Goal: Navigation & Orientation: Find specific page/section

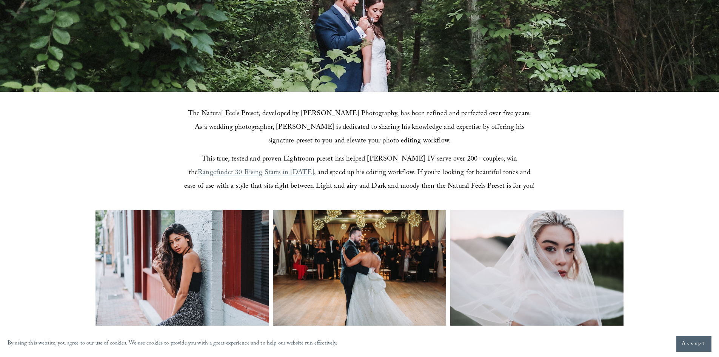
scroll to position [189, 0]
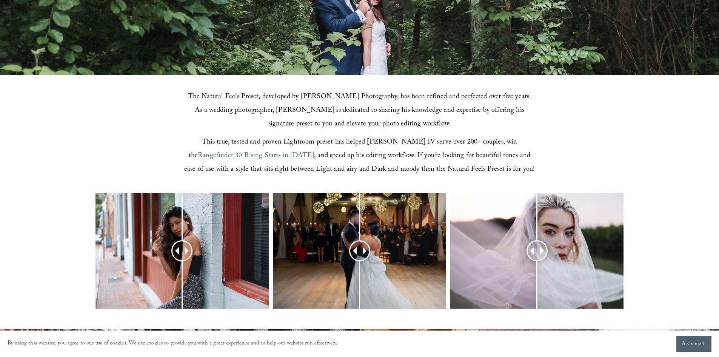
click at [314, 150] on span "Rangefinder 30 Rising Starts in [DATE]" at bounding box center [256, 156] width 116 height 12
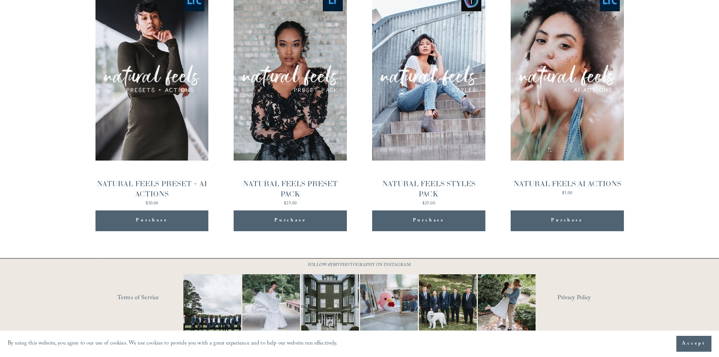
scroll to position [852, 0]
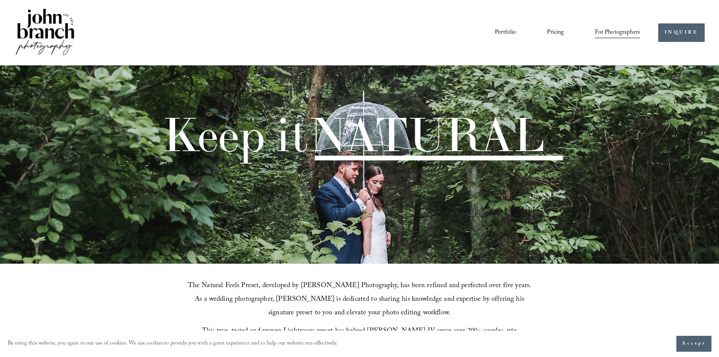
click at [0, 0] on span "Presets" at bounding box center [0, 0] width 0 height 0
click at [501, 30] on link "Portfolio" at bounding box center [505, 32] width 21 height 13
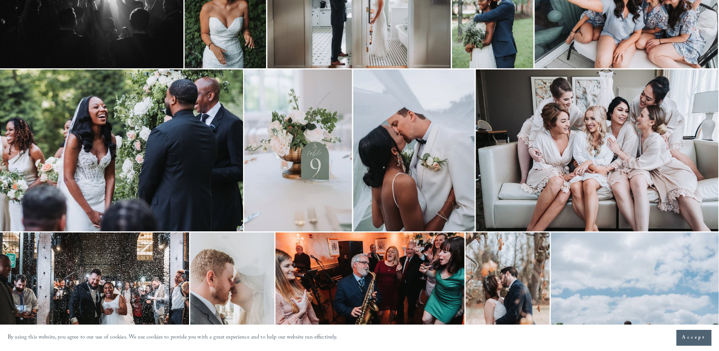
scroll to position [340, 0]
